Goal: Task Accomplishment & Management: Use online tool/utility

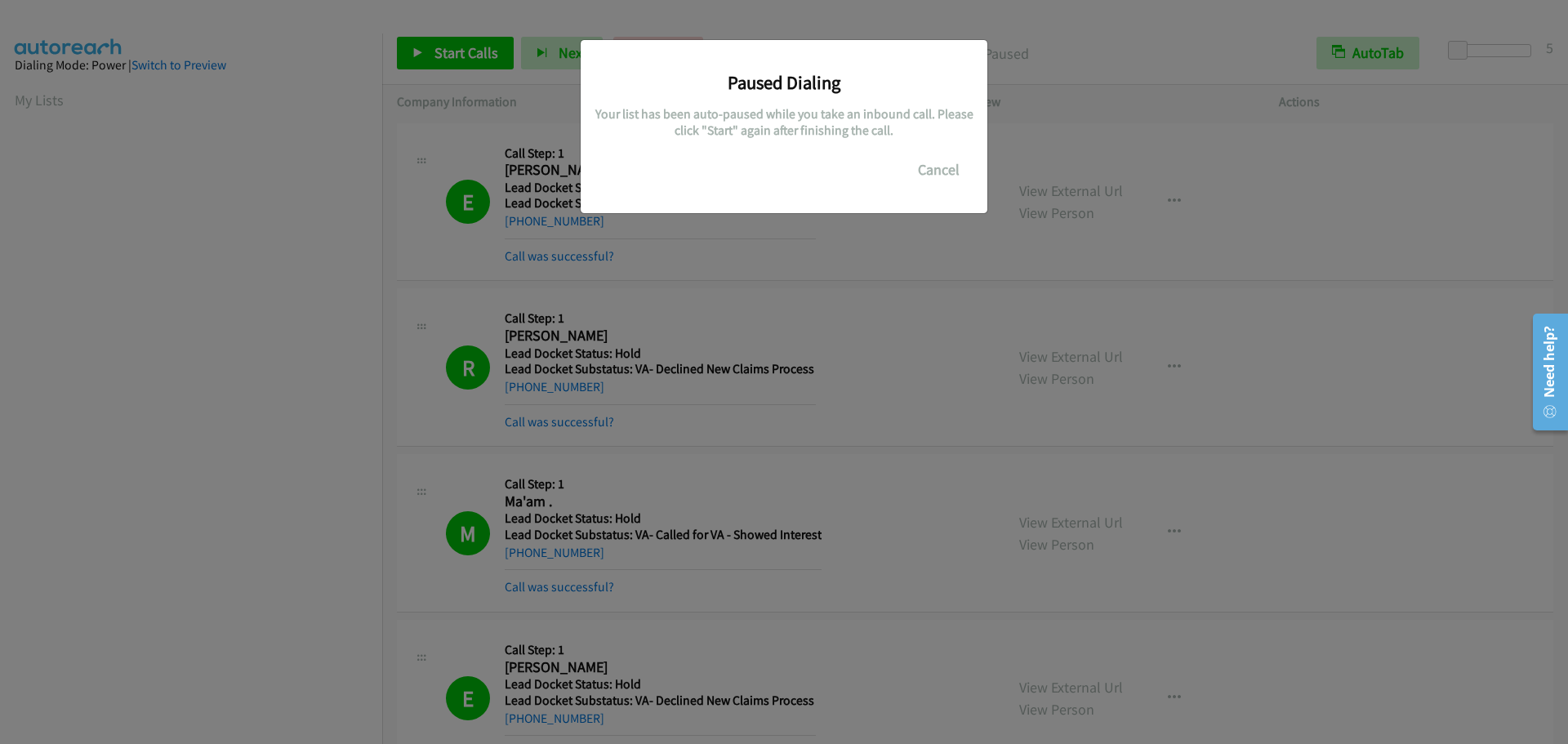
scroll to position [173, 0]
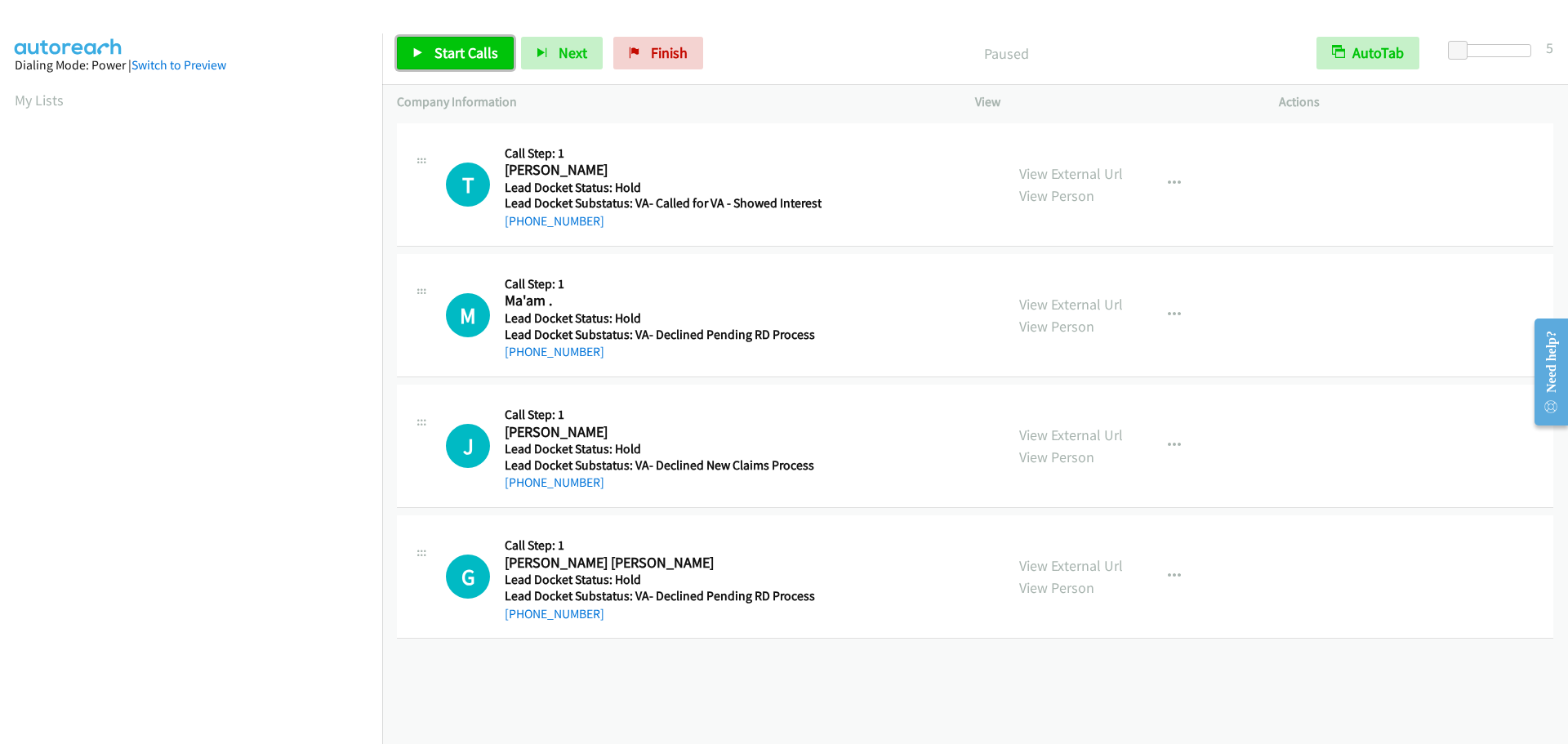
click at [452, 56] on span "Start Calls" at bounding box center [466, 52] width 63 height 18
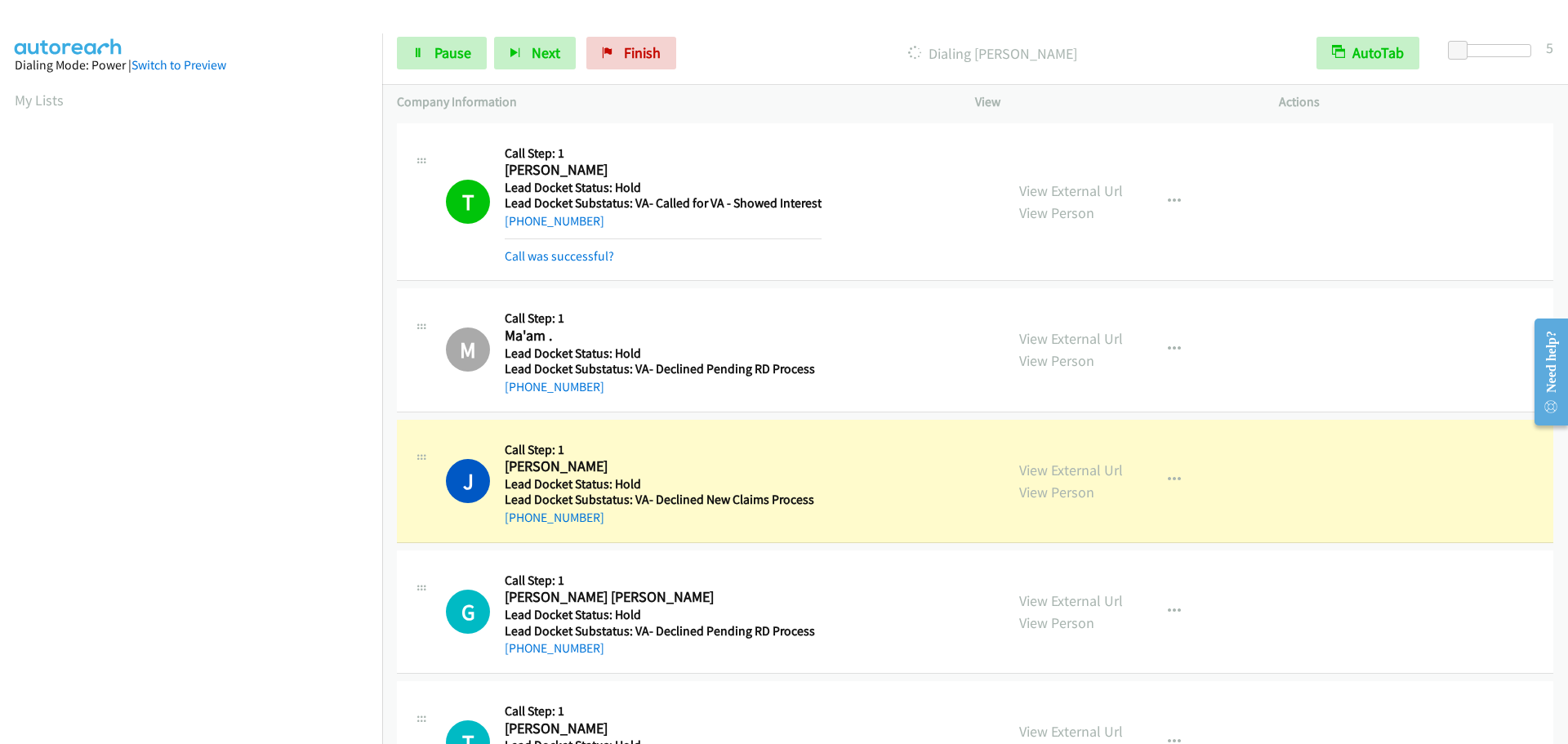
scroll to position [173, 0]
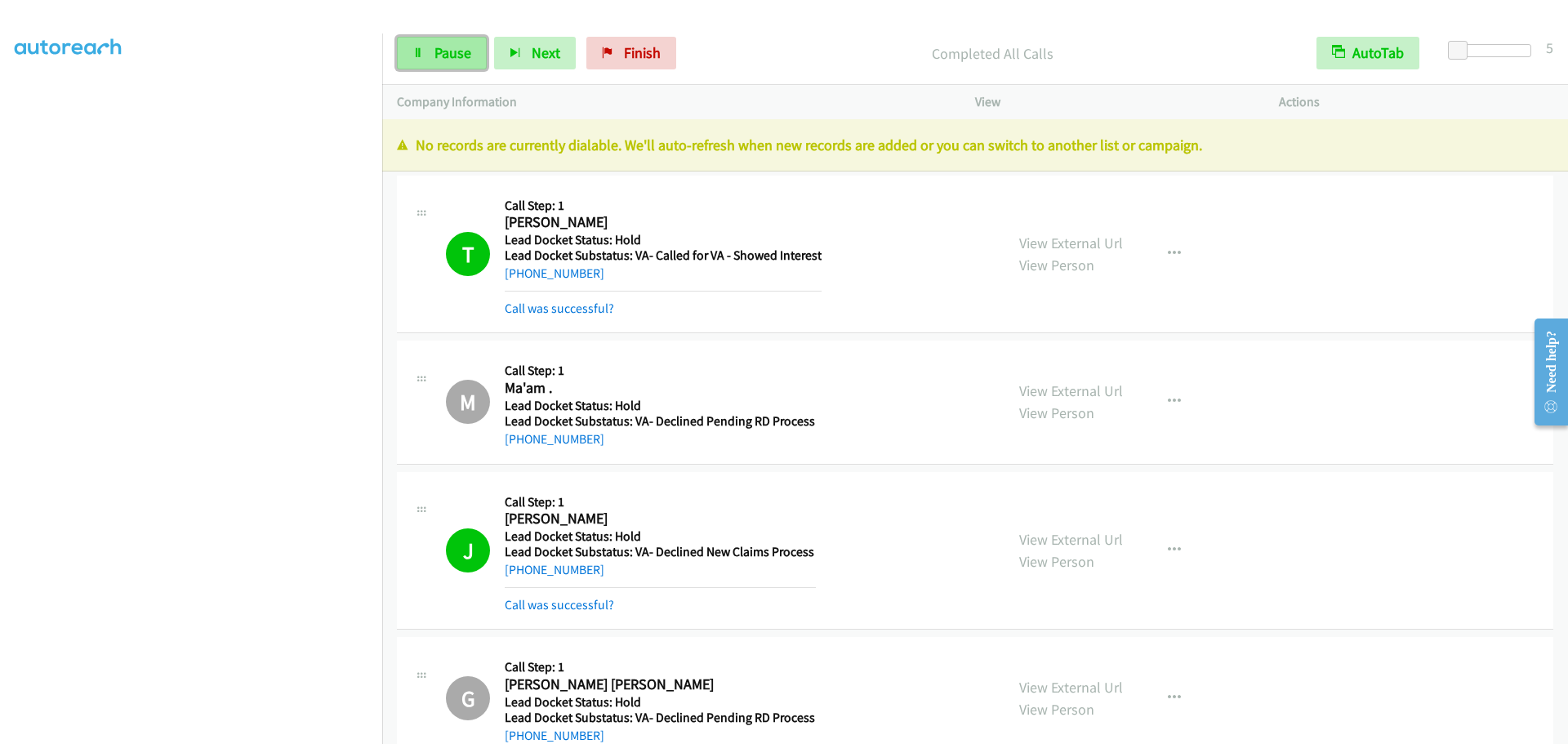
click at [430, 49] on link "Pause" at bounding box center [442, 53] width 90 height 33
click at [430, 49] on link "Start Calls" at bounding box center [455, 53] width 117 height 33
click at [40, 101] on link "My Lists" at bounding box center [39, 100] width 49 height 18
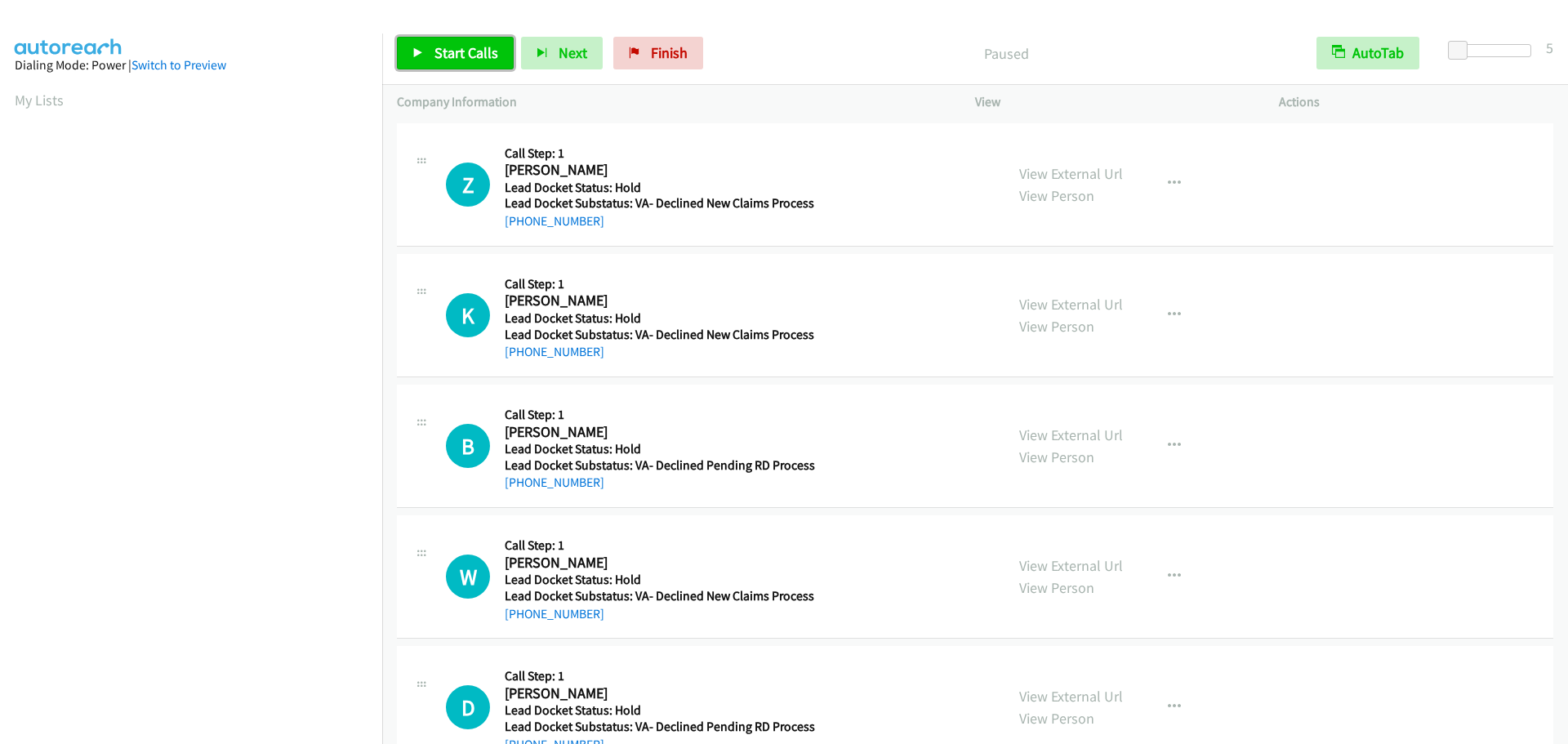
click at [468, 54] on span "Start Calls" at bounding box center [466, 52] width 63 height 18
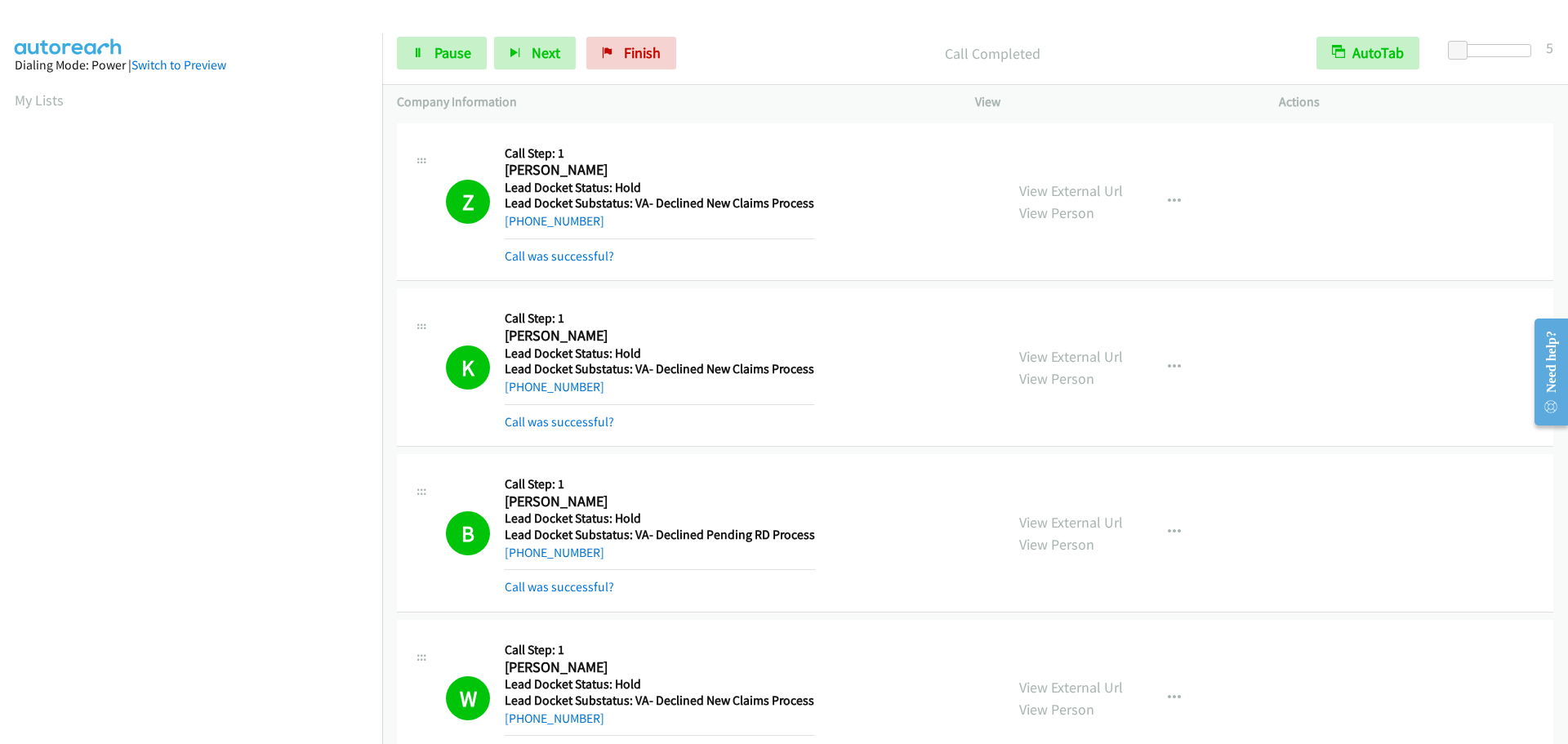
scroll to position [173, 0]
click at [448, 52] on span "Pause" at bounding box center [453, 52] width 37 height 18
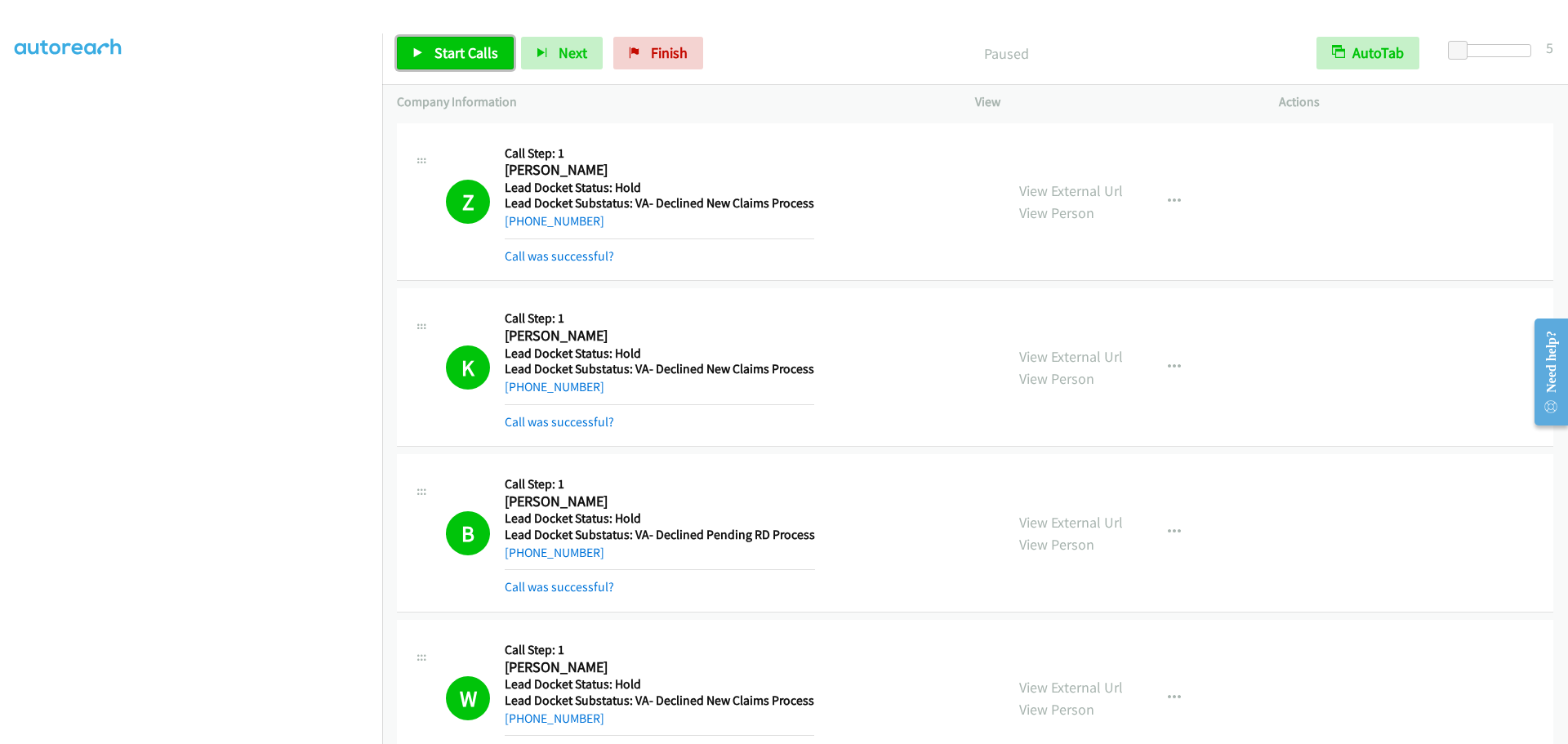
click at [448, 52] on span "Start Calls" at bounding box center [466, 52] width 63 height 18
click at [432, 54] on link "Pause" at bounding box center [442, 53] width 90 height 33
click at [432, 54] on link "Start Calls" at bounding box center [455, 53] width 117 height 33
click at [460, 53] on span "Pause" at bounding box center [453, 52] width 37 height 18
click at [452, 50] on span "Start Calls" at bounding box center [466, 52] width 63 height 18
